Goal: Task Accomplishment & Management: Manage account settings

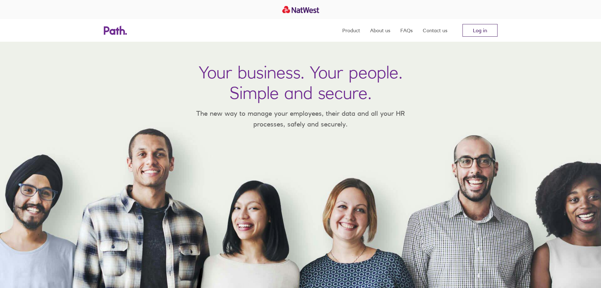
click at [487, 27] on link "Log in" at bounding box center [480, 30] width 35 height 13
click at [475, 32] on link "Log in" at bounding box center [480, 30] width 35 height 13
click at [481, 32] on link "Log in" at bounding box center [480, 30] width 35 height 13
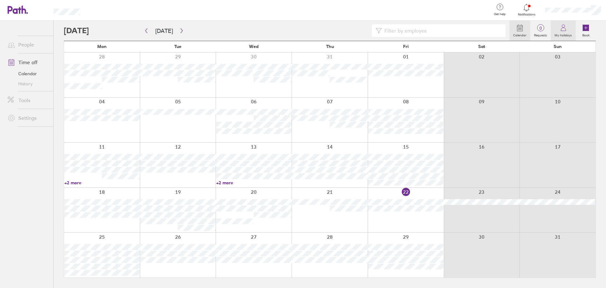
click at [568, 30] on link "My holidays" at bounding box center [563, 31] width 25 height 20
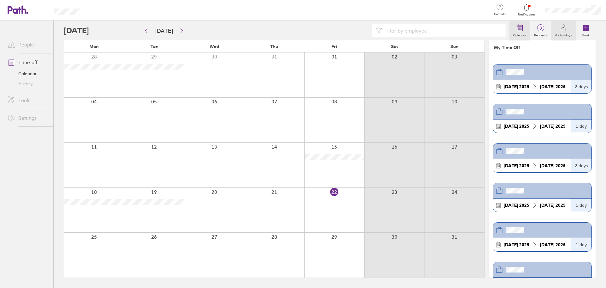
click at [523, 28] on icon at bounding box center [520, 28] width 8 height 8
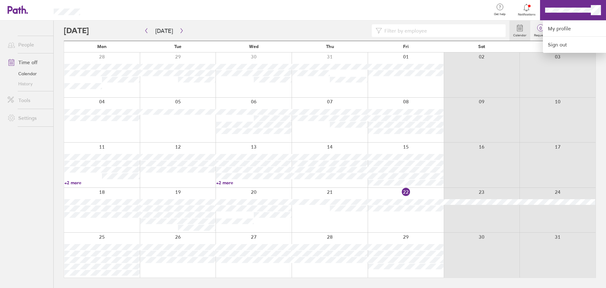
click at [413, 199] on div at bounding box center [303, 144] width 606 height 288
